Goal: Find specific page/section: Find specific page/section

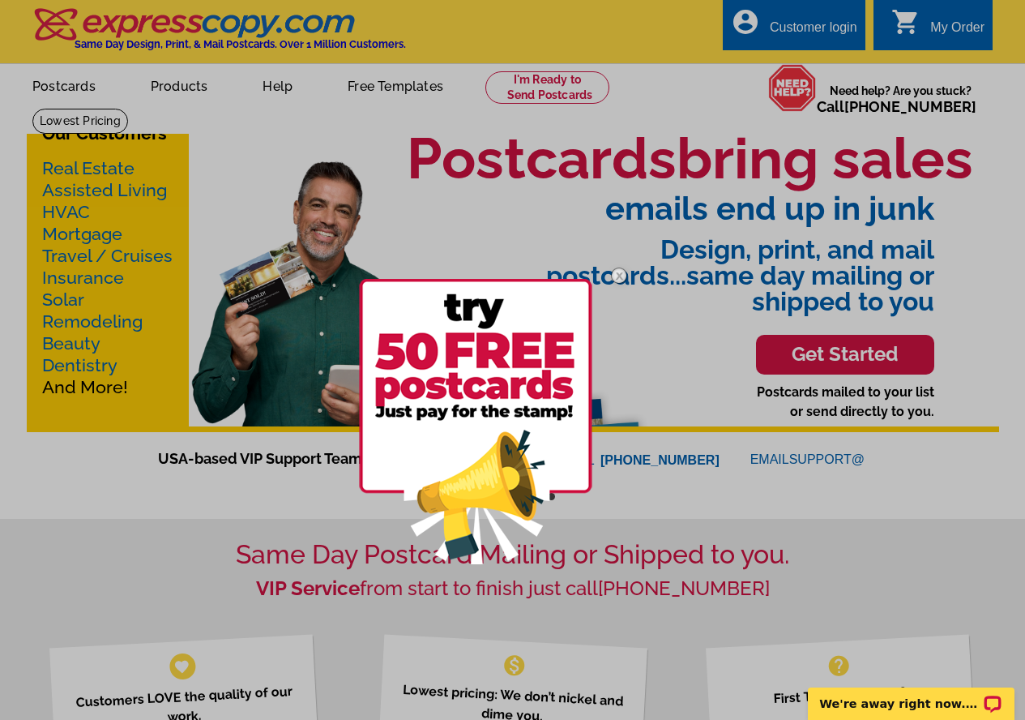
click at [618, 277] on img at bounding box center [619, 275] width 47 height 47
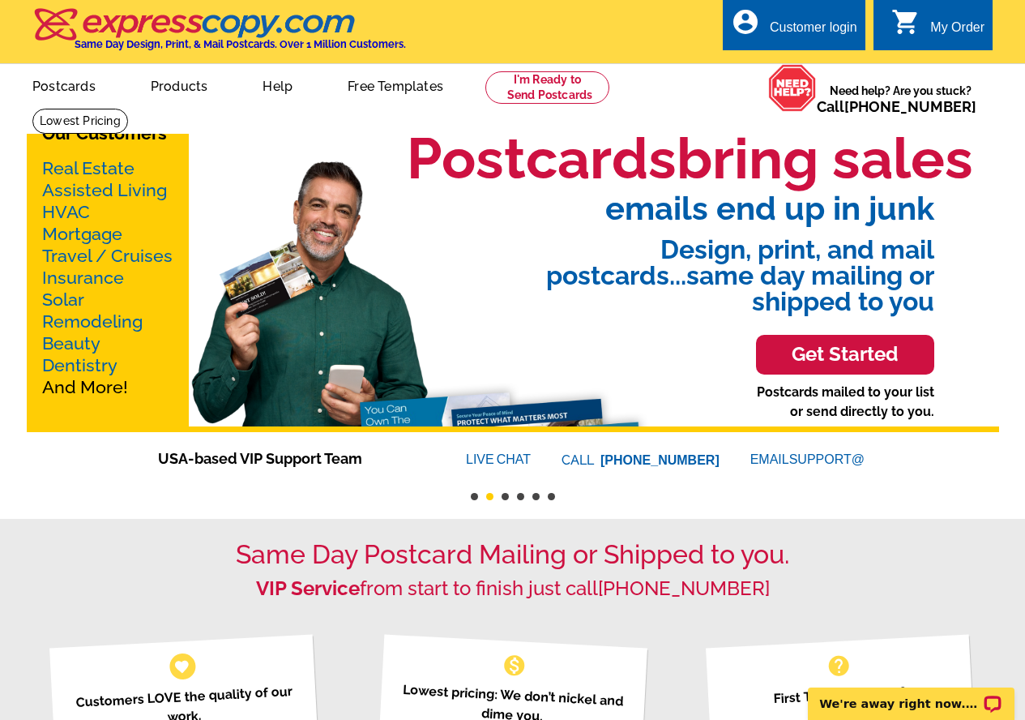
click at [63, 161] on link "Real Estate" at bounding box center [88, 168] width 92 height 20
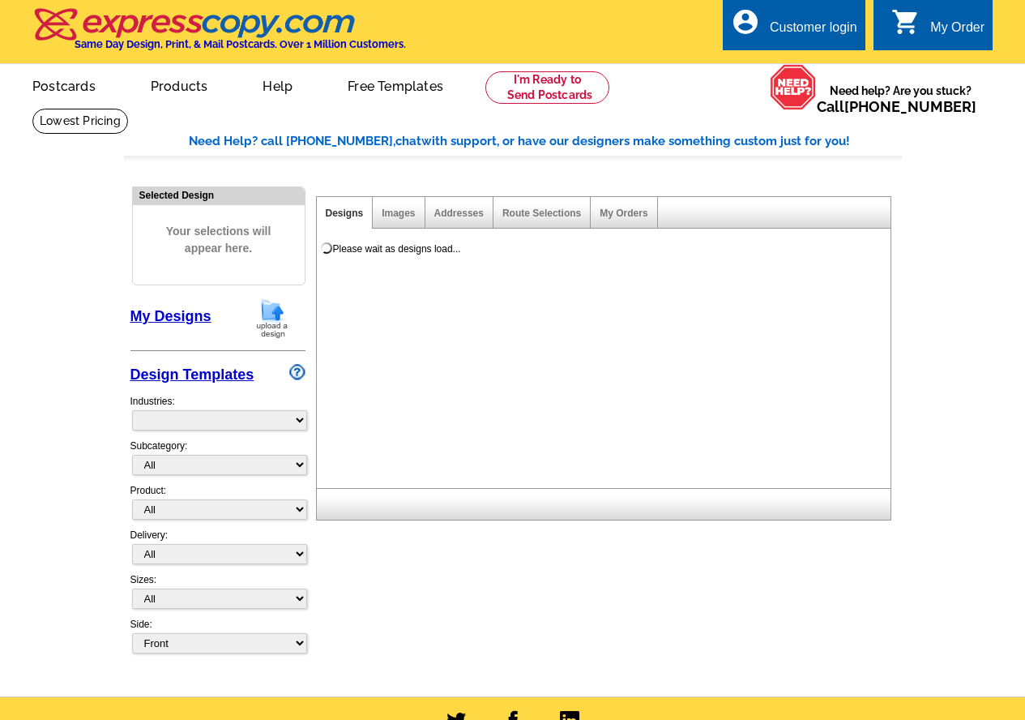
select select "785"
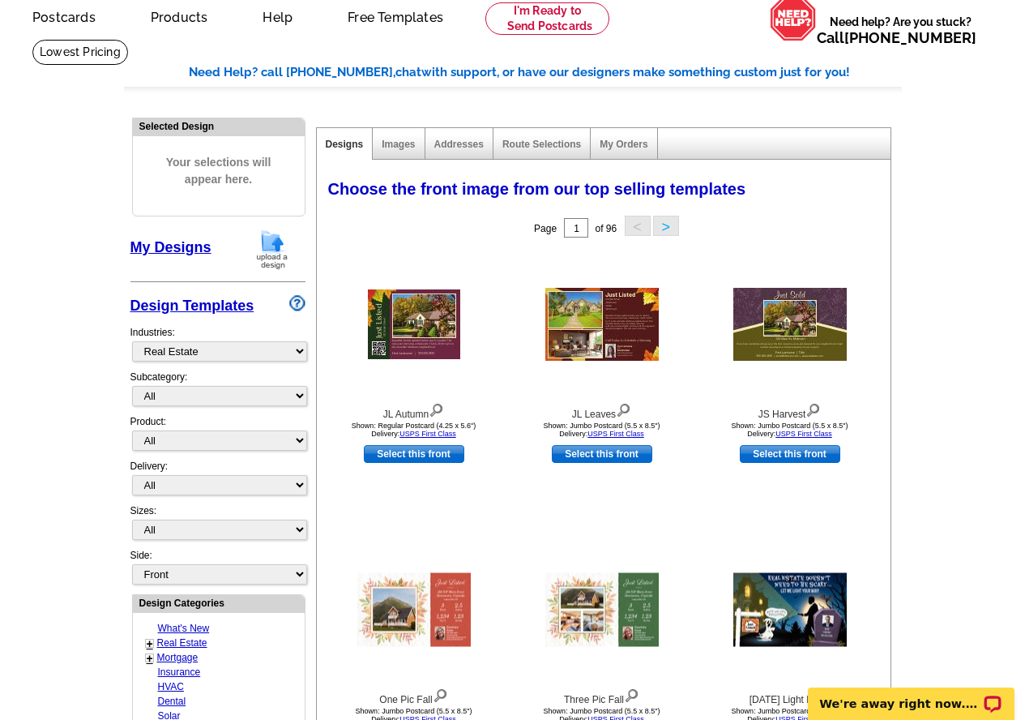
scroll to position [246, 0]
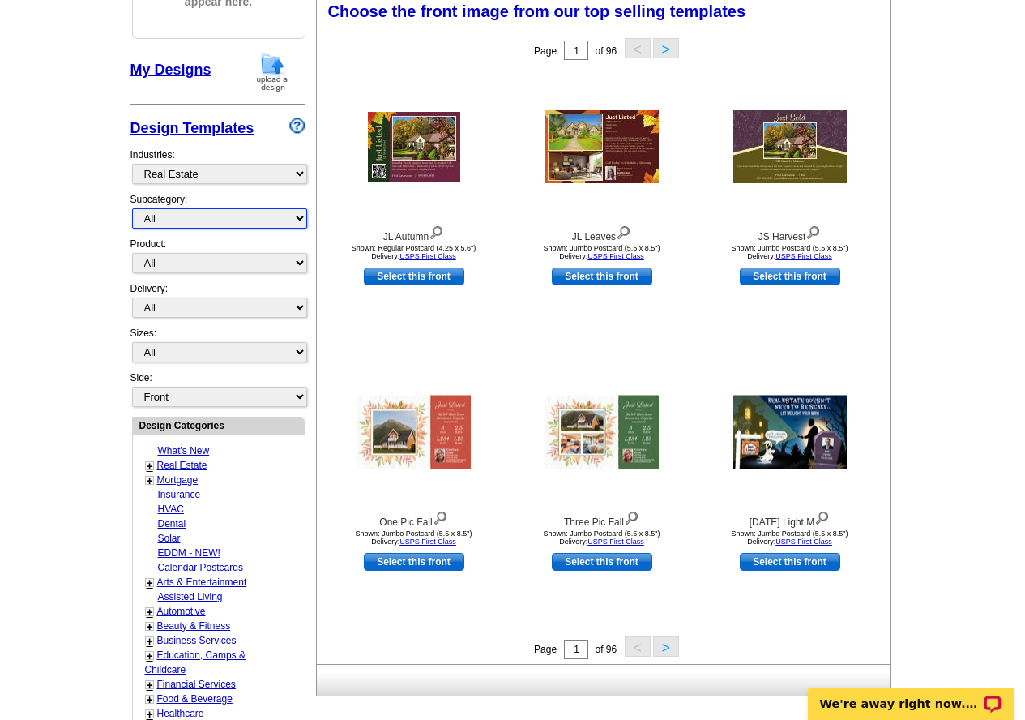
click at [203, 214] on select "All RE/MAX® Referrals [PERSON_NAME]® Berkshire Hathaway Home Services Century 2…" at bounding box center [219, 218] width 175 height 20
select select "786"
click at [132, 208] on select "All RE/MAX® Referrals [PERSON_NAME]® Berkshire Hathaway Home Services Century 2…" at bounding box center [219, 218] width 175 height 20
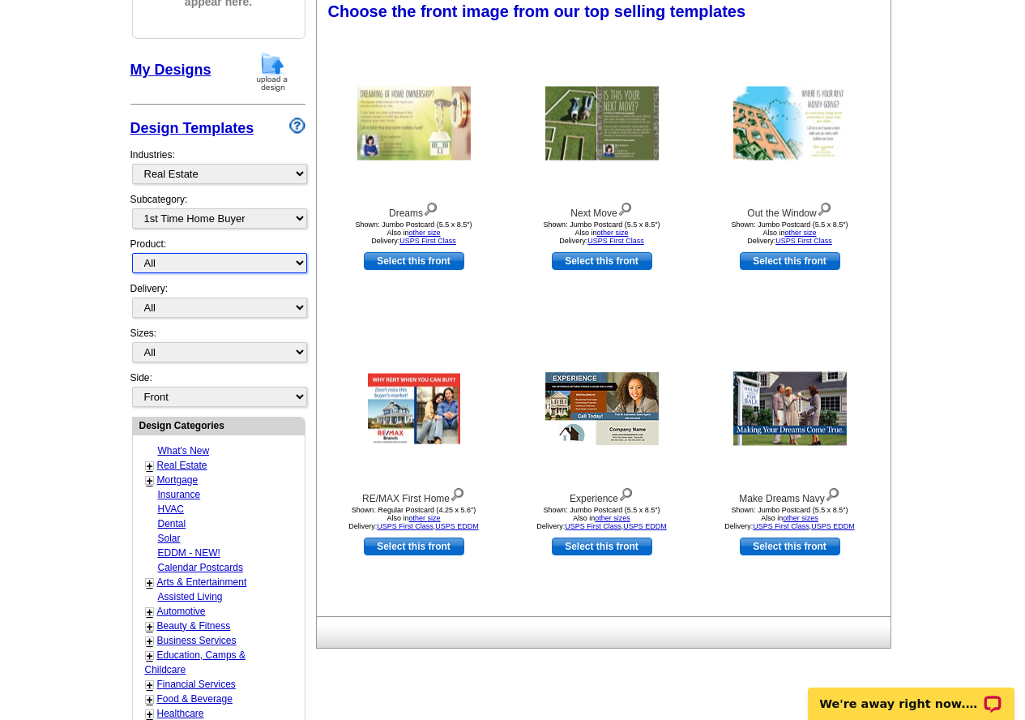
click at [197, 264] on select "All Postcards Letters and flyers Business Cards Door Hangers Greeting Cards" at bounding box center [219, 263] width 175 height 20
